Goal: Information Seeking & Learning: Learn about a topic

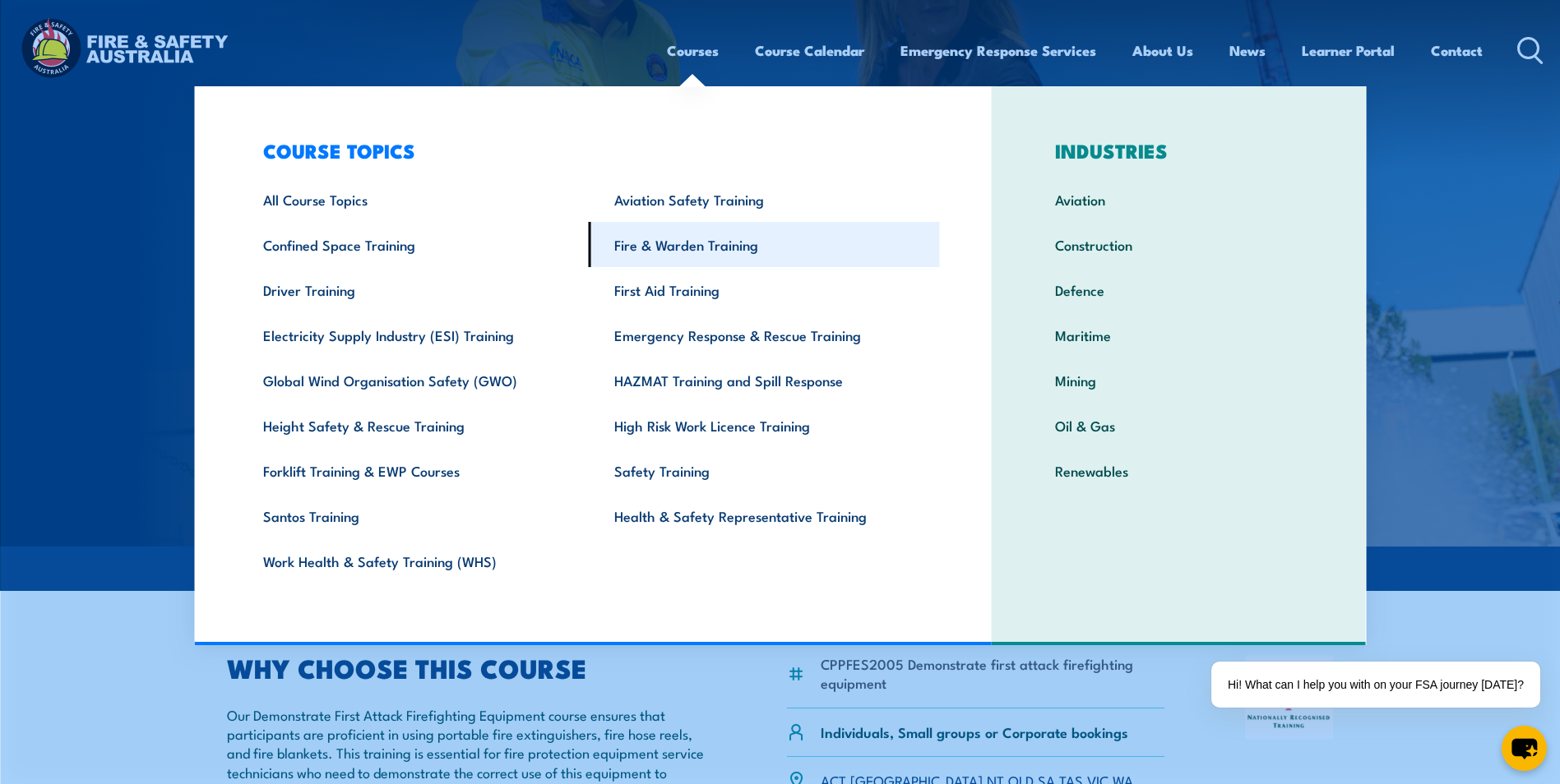
click at [703, 241] on link "Fire & Warden Training" at bounding box center [764, 244] width 351 height 45
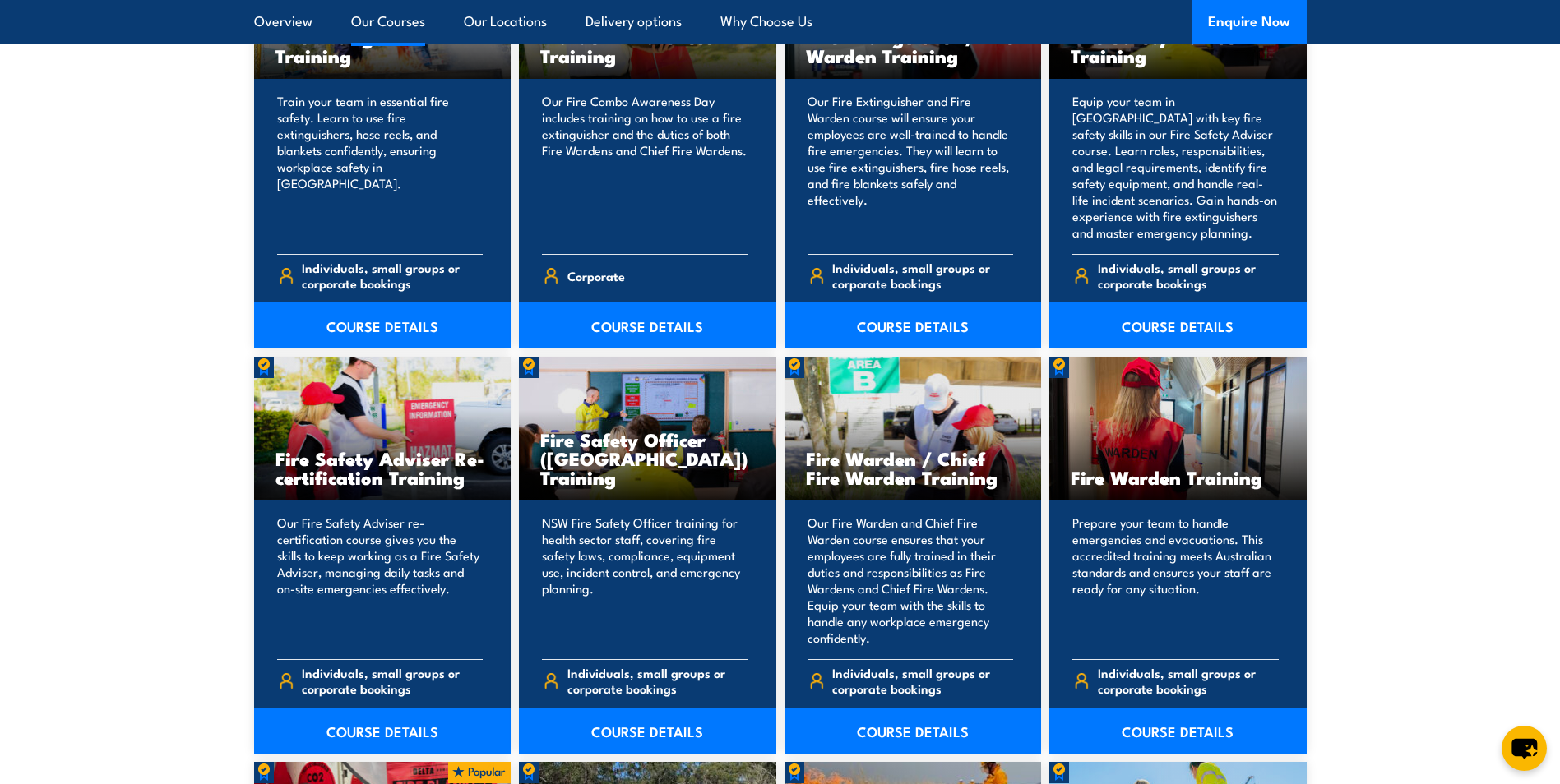
scroll to position [1562, 0]
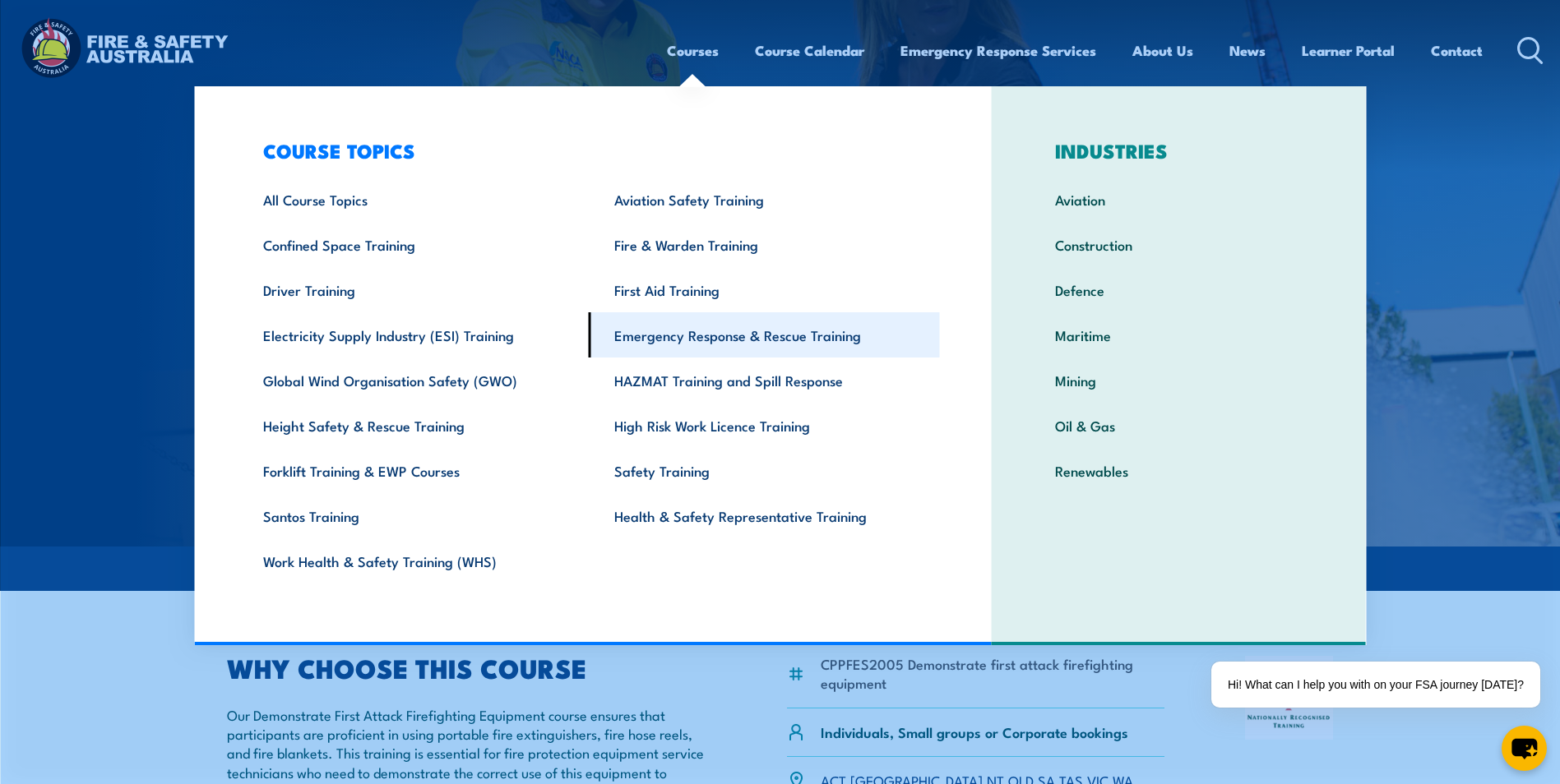
click at [727, 339] on link "Emergency Response & Rescue Training" at bounding box center [764, 335] width 351 height 45
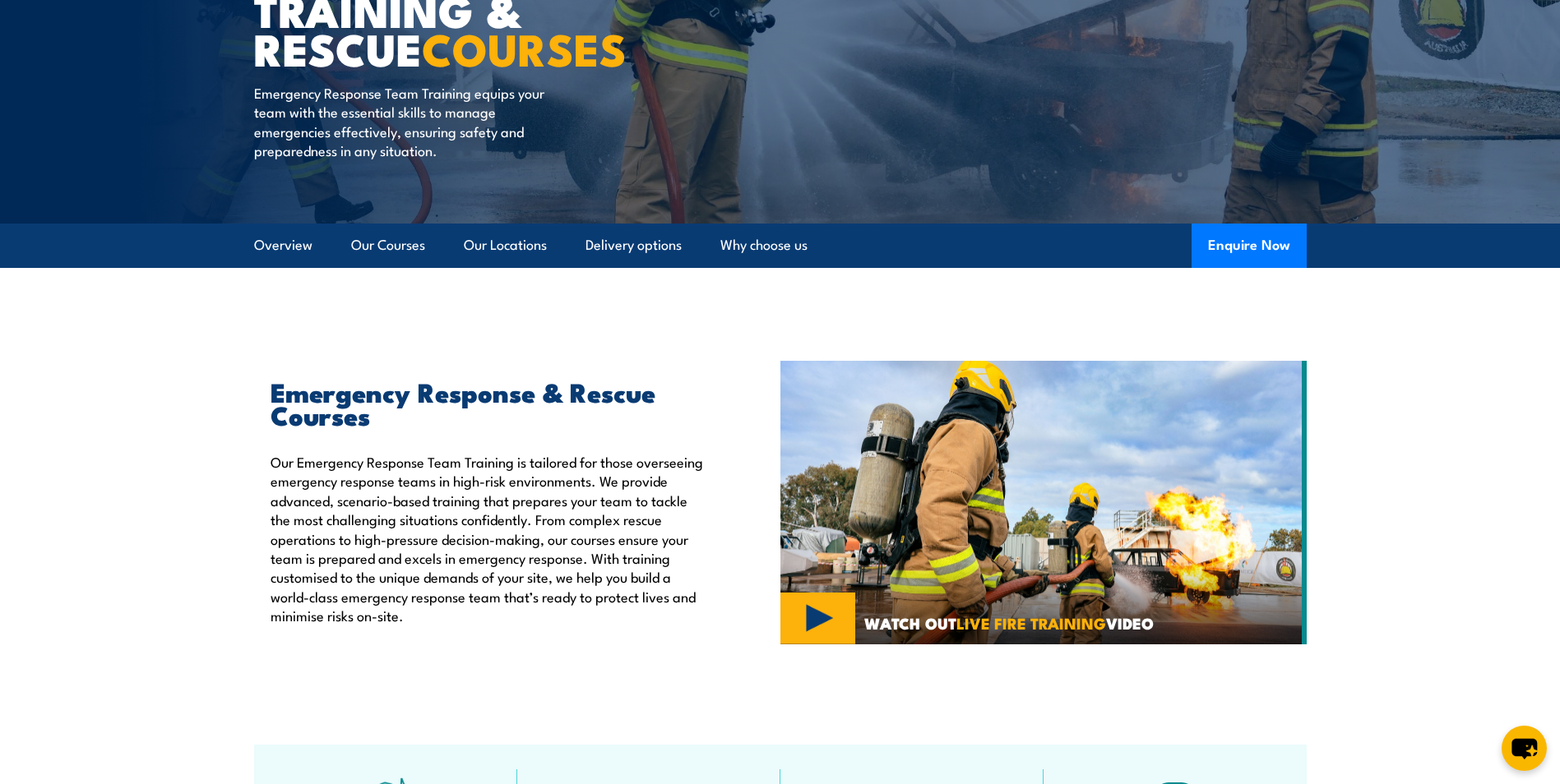
scroll to position [247, 0]
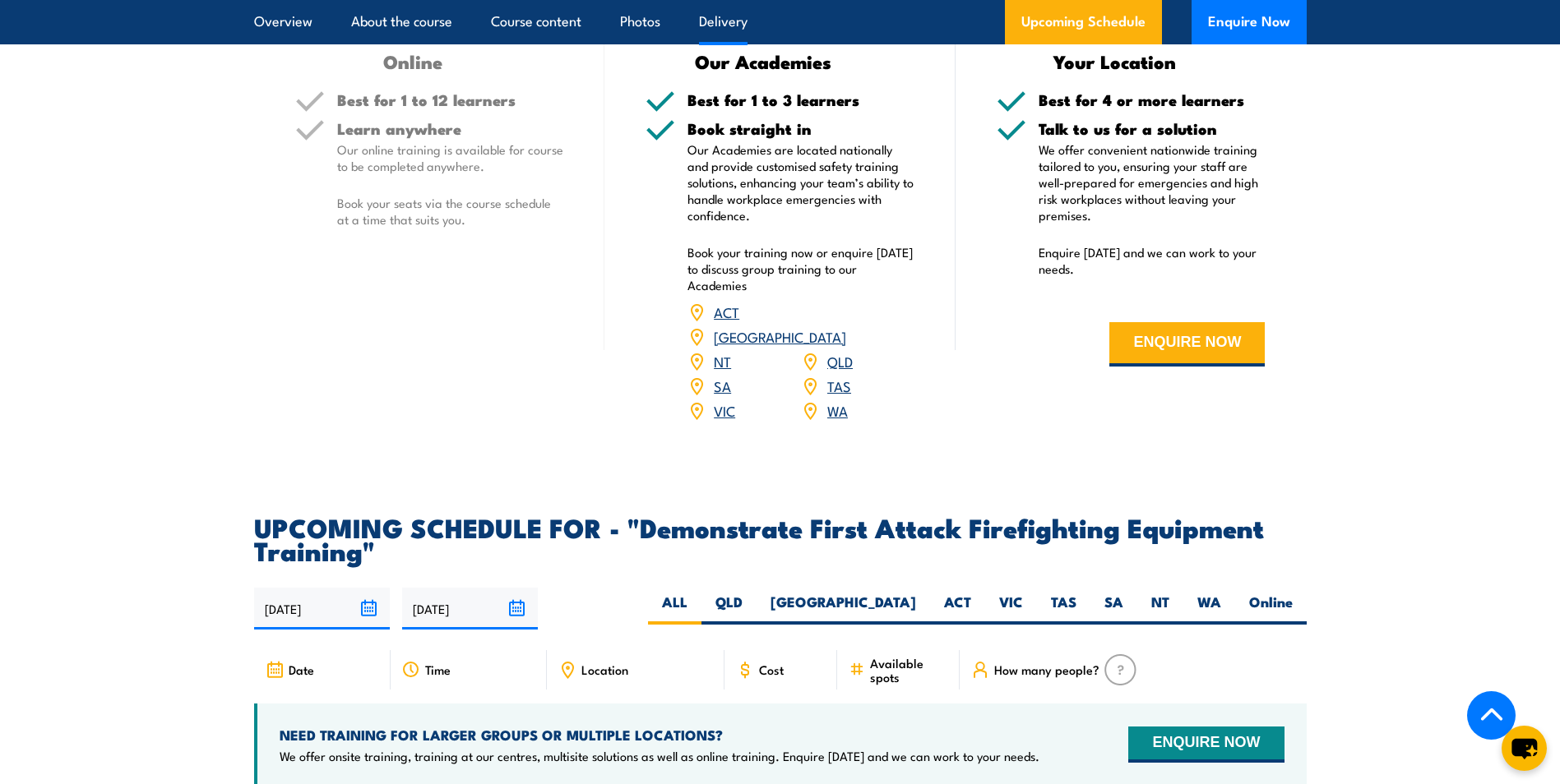
scroll to position [2545, 0]
